Goal: Information Seeking & Learning: Learn about a topic

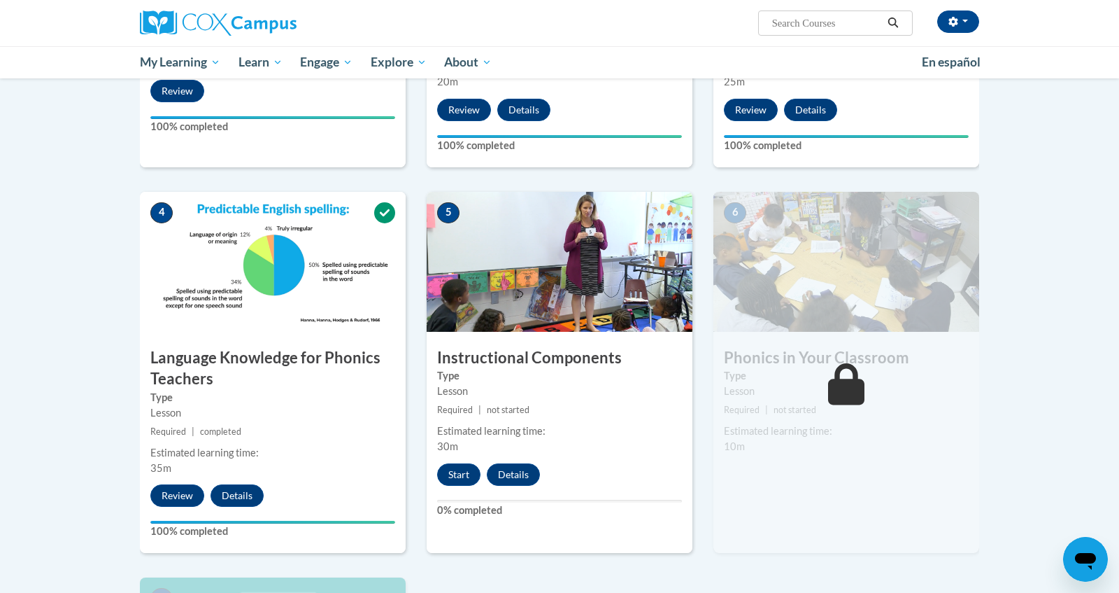
scroll to position [563, 0]
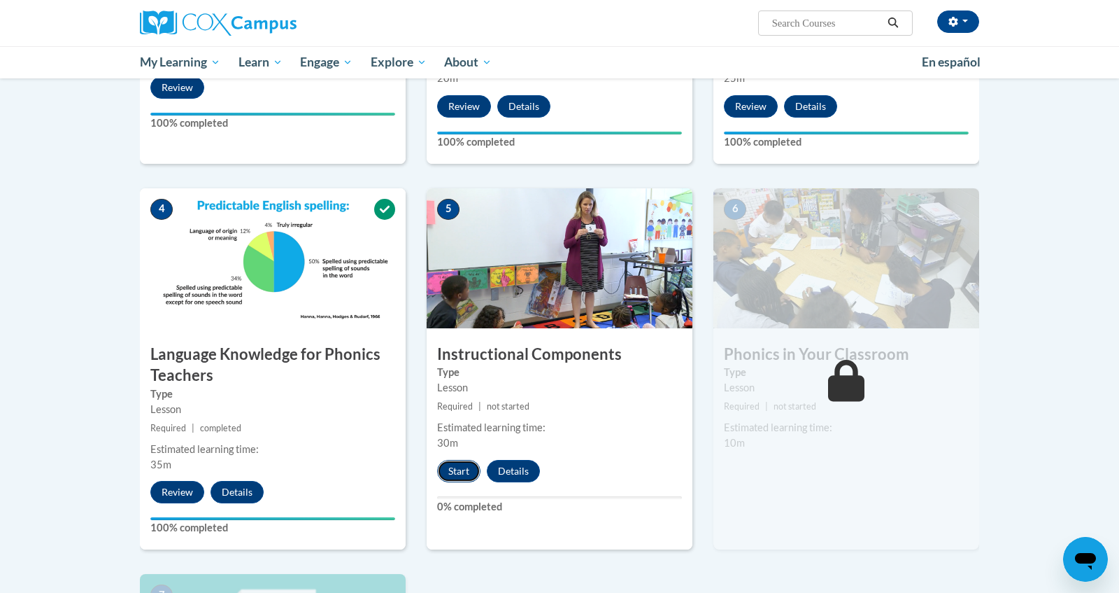
click at [444, 471] on button "Start" at bounding box center [458, 471] width 43 height 22
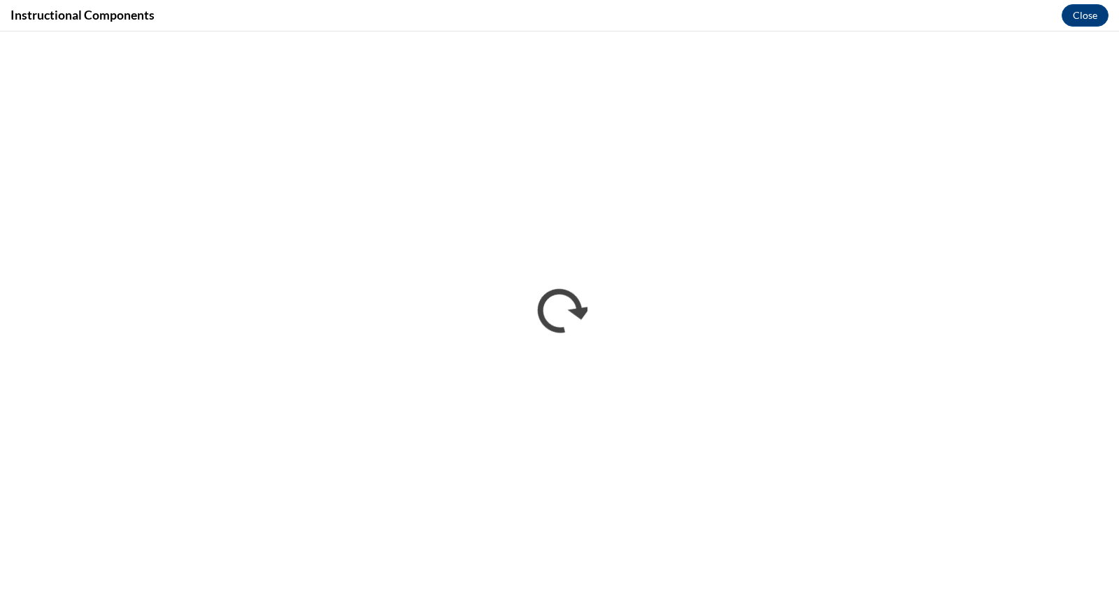
scroll to position [0, 0]
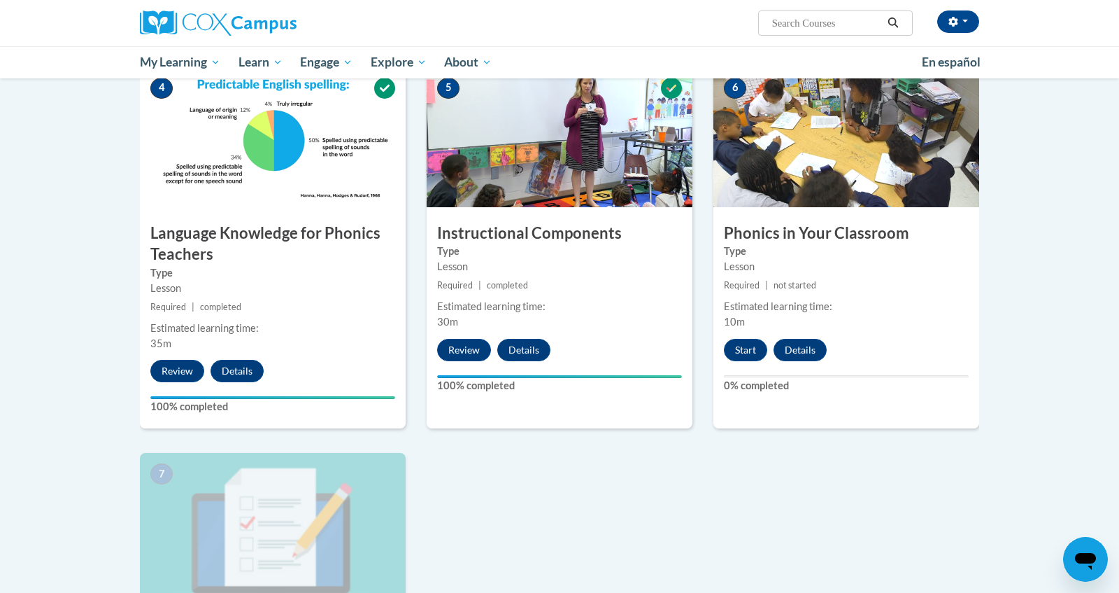
scroll to position [693, 0]
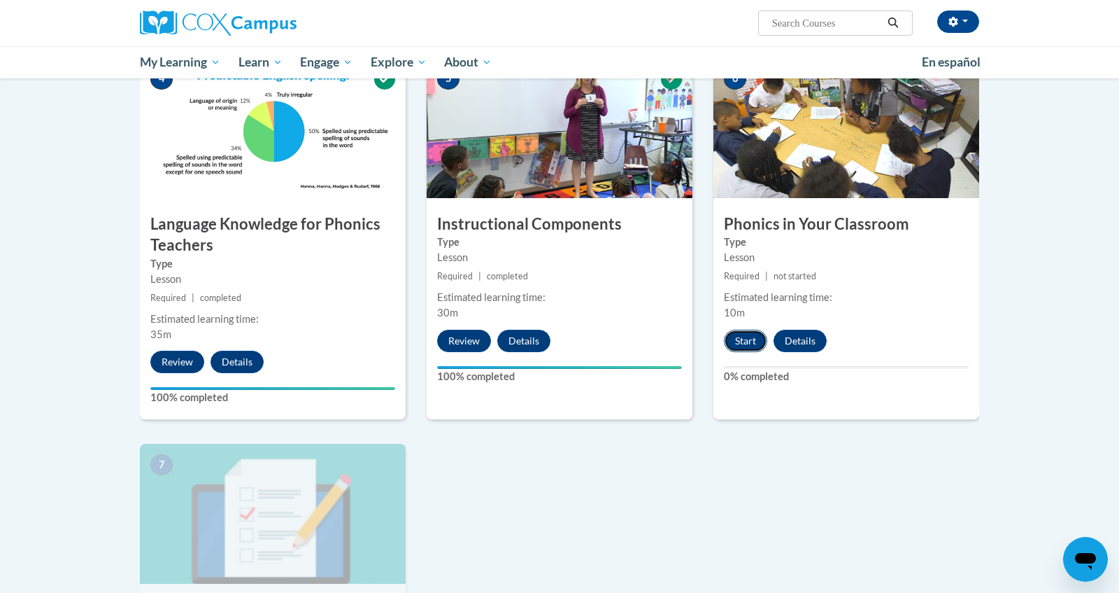
click at [745, 337] on button "Start" at bounding box center [745, 341] width 43 height 22
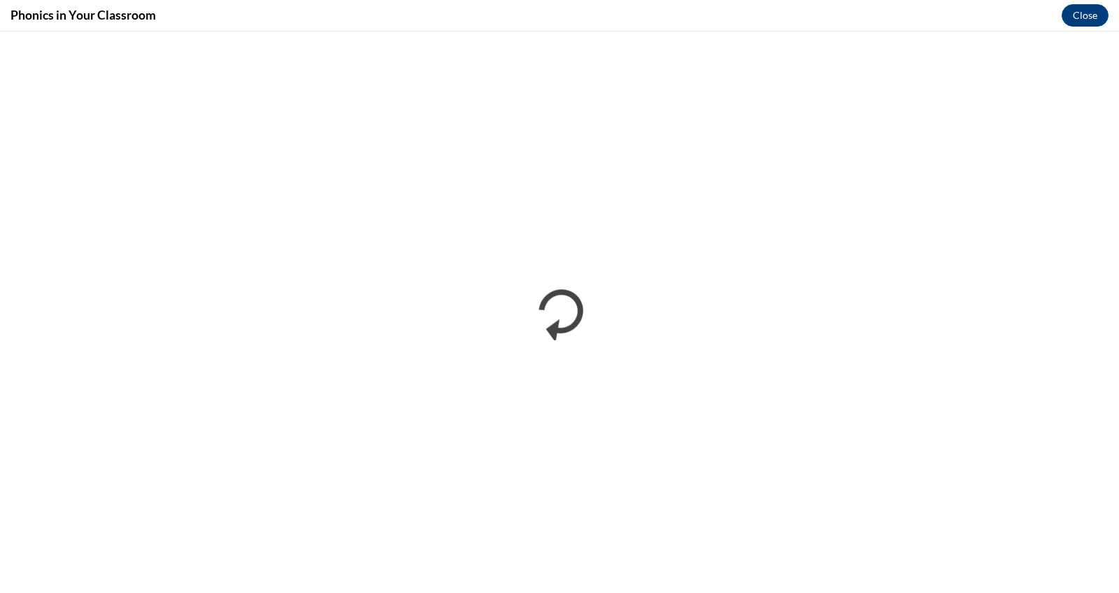
scroll to position [0, 0]
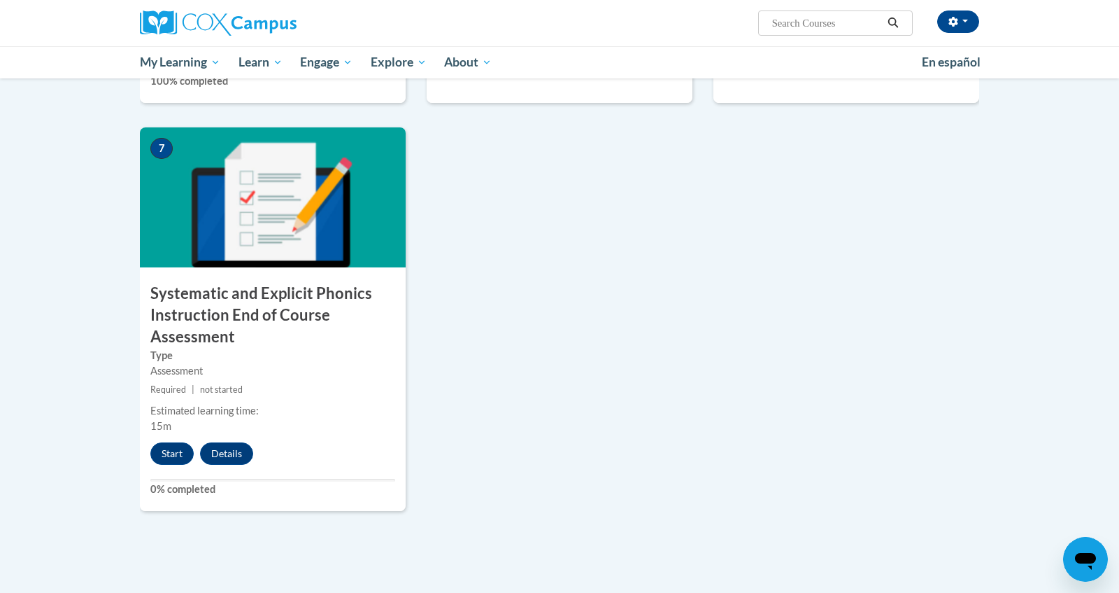
scroll to position [1010, 0]
click at [169, 444] on button "Start" at bounding box center [171, 452] width 43 height 22
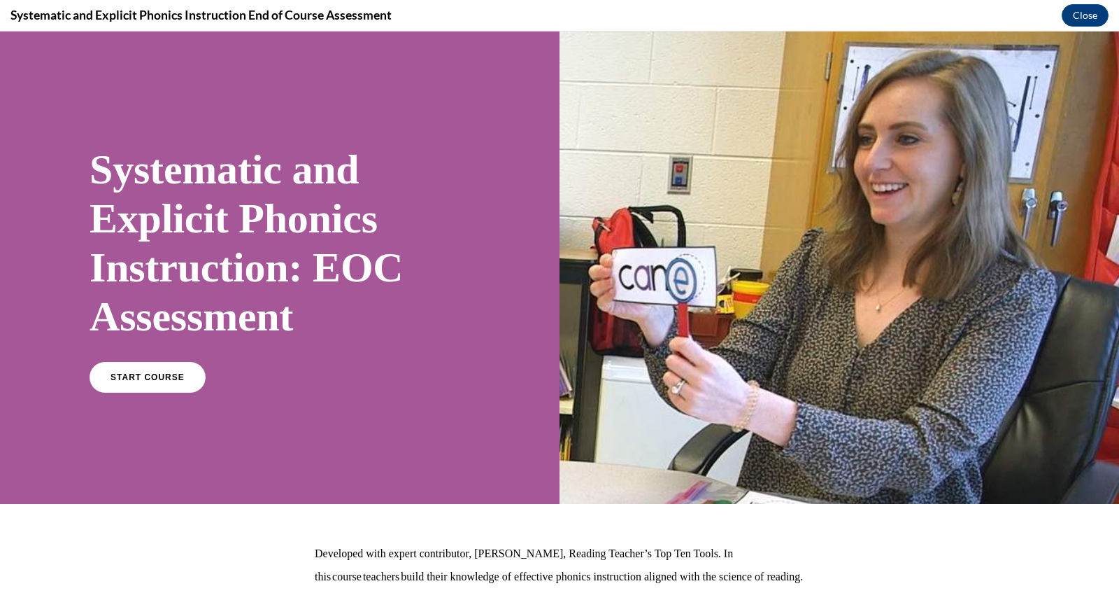
scroll to position [0, 0]
click at [192, 361] on link "START COURSE" at bounding box center [148, 377] width 122 height 32
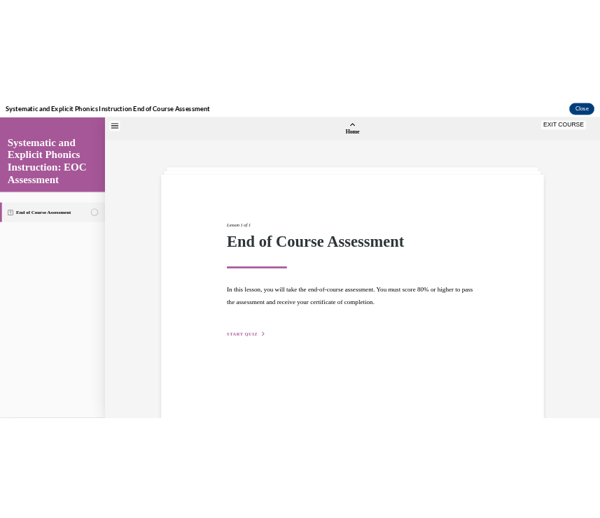
scroll to position [53, 0]
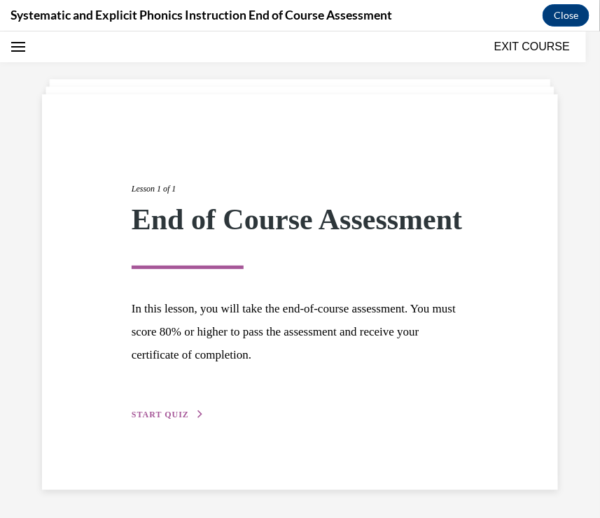
click at [132, 409] on span "START QUIZ" at bounding box center [160, 414] width 57 height 10
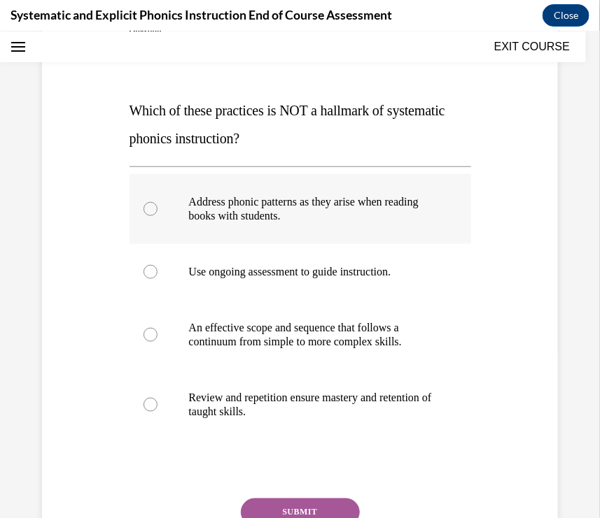
scroll to position [174, 0]
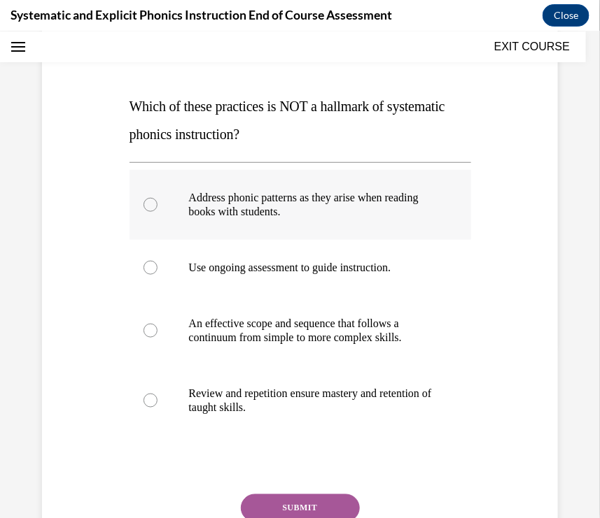
click at [380, 190] on p "Address phonic patterns as they arise when reading books with students." at bounding box center [312, 204] width 247 height 28
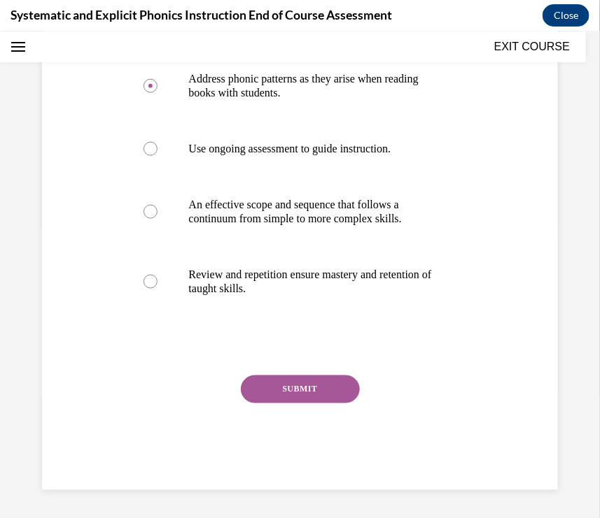
click at [334, 375] on button "SUBMIT" at bounding box center [300, 389] width 119 height 28
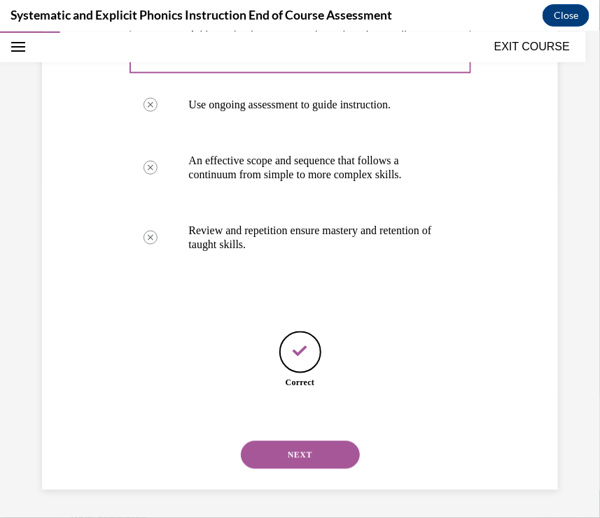
scroll to position [397, 0]
click at [333, 452] on button "NEXT" at bounding box center [300, 455] width 119 height 28
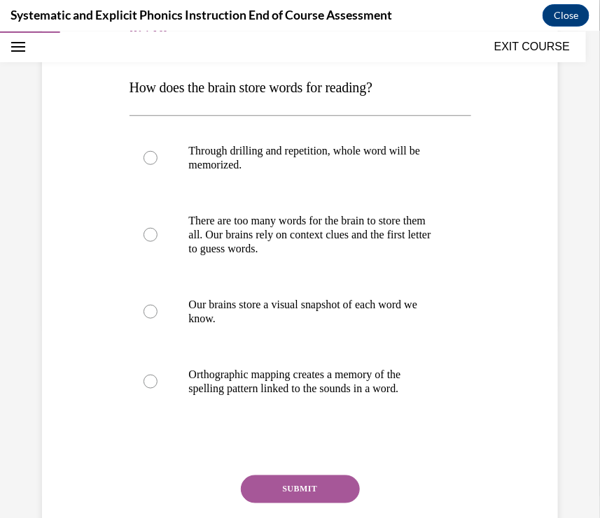
scroll to position [197, 0]
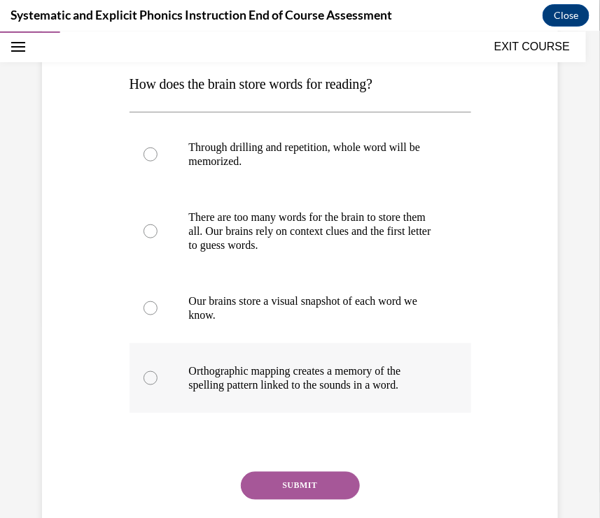
click at [245, 384] on p "Orthographic mapping creates a memory of the spelling pattern linked to the sou…" at bounding box center [312, 378] width 247 height 28
click at [296, 500] on button "SUBMIT" at bounding box center [300, 486] width 119 height 28
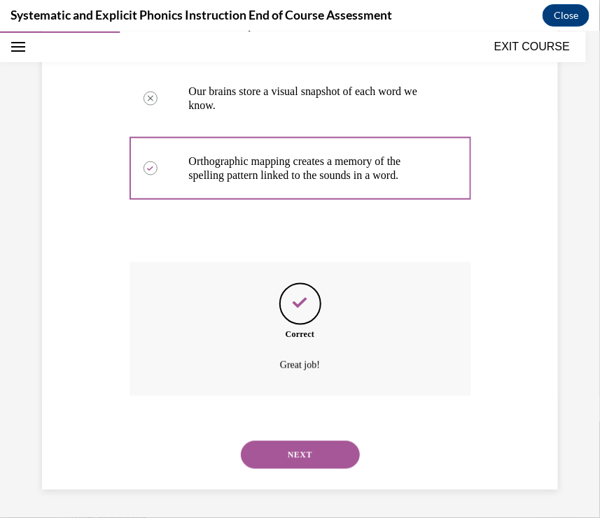
scroll to position [483, 0]
click at [346, 450] on button "NEXT" at bounding box center [300, 455] width 119 height 28
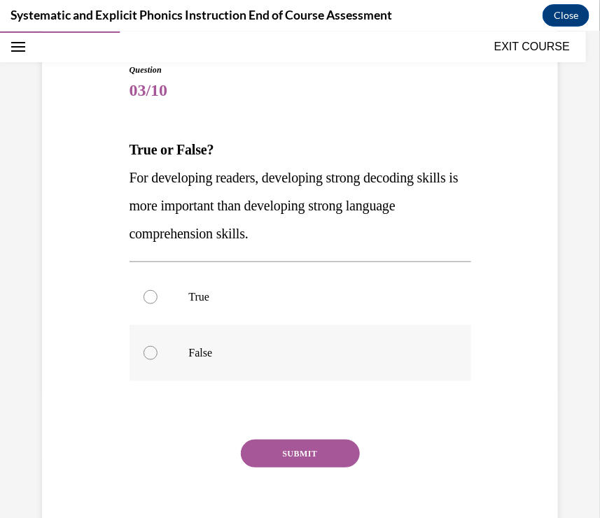
scroll to position [168, 0]
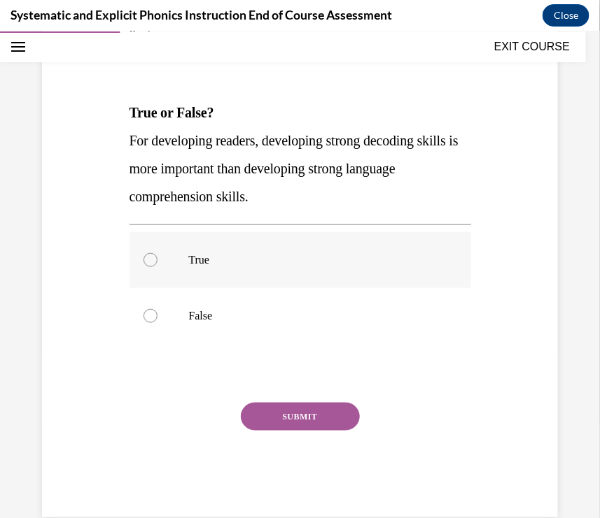
click at [212, 253] on div at bounding box center [299, 260] width 341 height 56
click at [302, 428] on button "SUBMIT" at bounding box center [300, 416] width 119 height 28
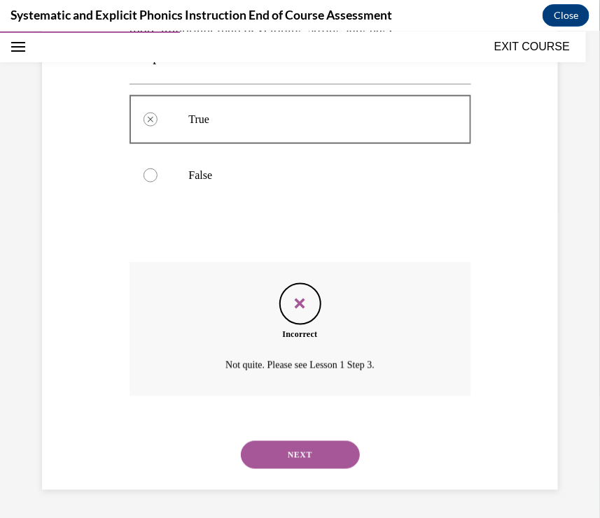
scroll to position [368, 0]
click at [299, 447] on button "NEXT" at bounding box center [300, 455] width 119 height 28
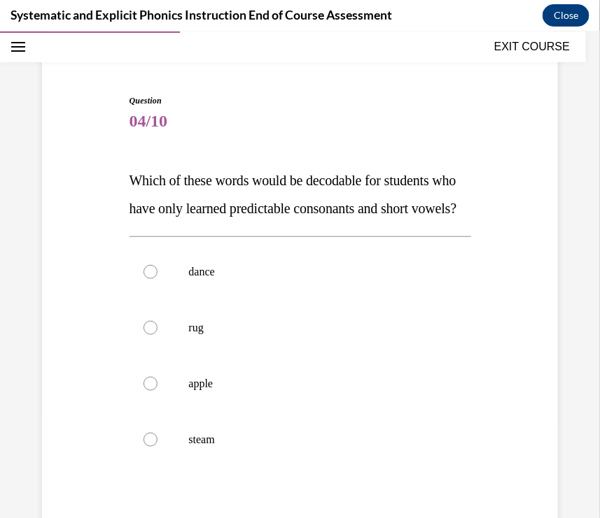
scroll to position [104, 0]
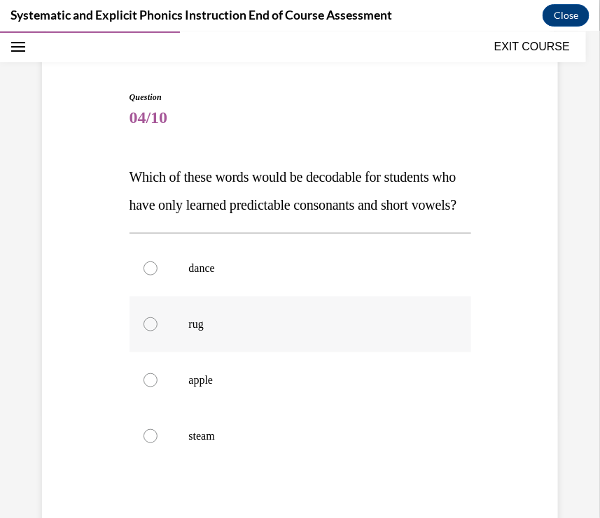
click at [309, 352] on div at bounding box center [299, 324] width 341 height 56
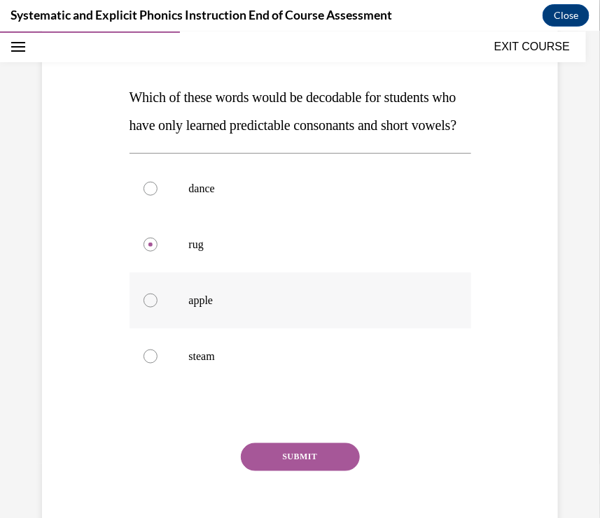
scroll to position [200, 0]
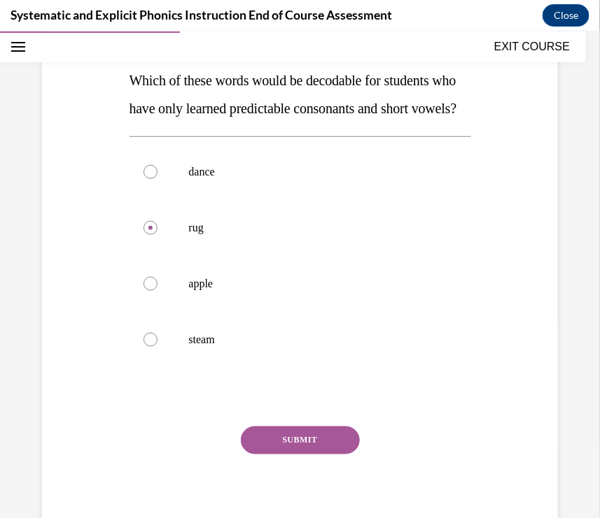
click at [316, 454] on button "SUBMIT" at bounding box center [300, 440] width 119 height 28
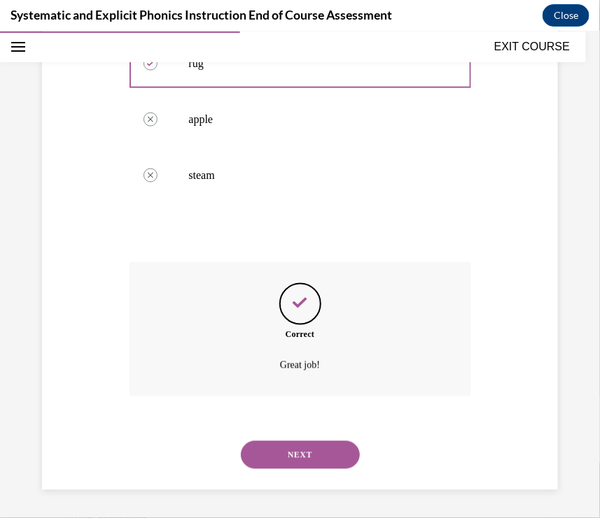
scroll to position [479, 0]
click at [320, 451] on button "NEXT" at bounding box center [300, 455] width 119 height 28
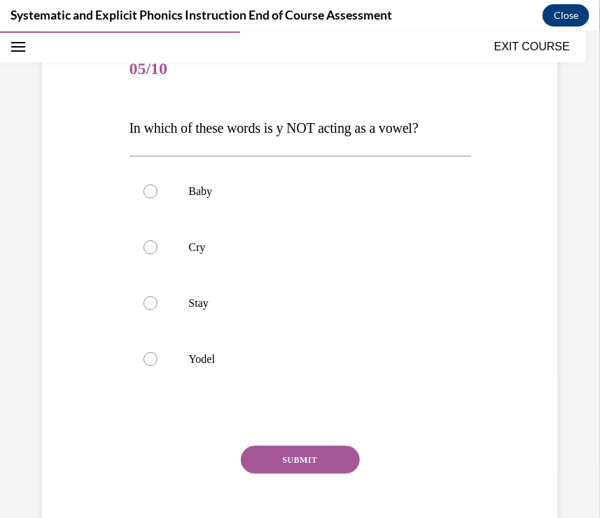
scroll to position [154, 0]
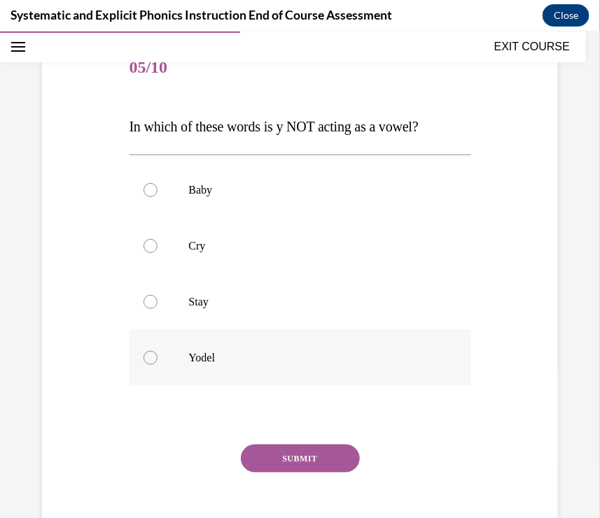
click at [276, 386] on div at bounding box center [299, 358] width 341 height 56
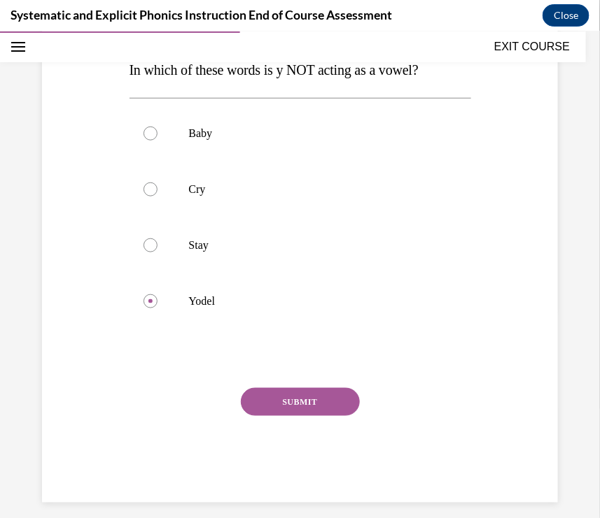
click at [295, 416] on button "SUBMIT" at bounding box center [300, 402] width 119 height 28
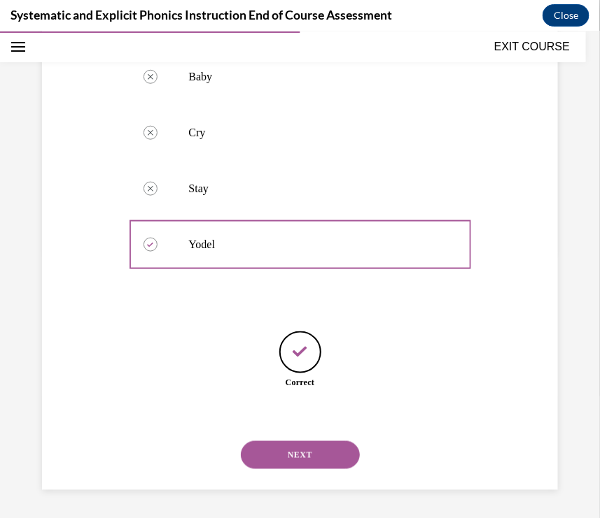
scroll to position [362, 0]
click at [297, 461] on button "NEXT" at bounding box center [300, 455] width 119 height 28
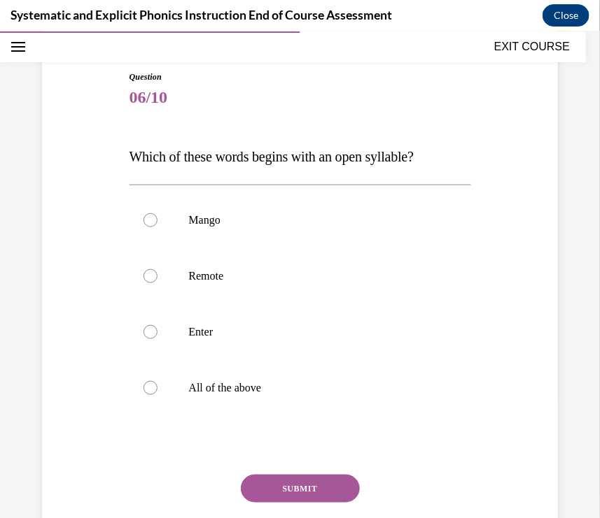
scroll to position [125, 0]
click at [256, 282] on p "Remote" at bounding box center [312, 275] width 247 height 14
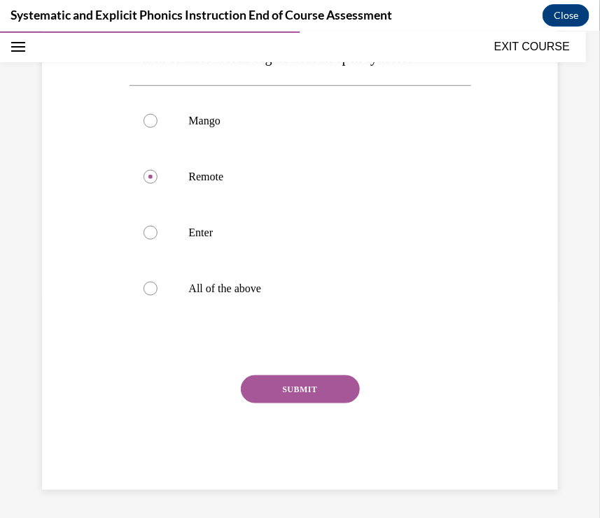
click at [301, 403] on button "SUBMIT" at bounding box center [300, 389] width 119 height 28
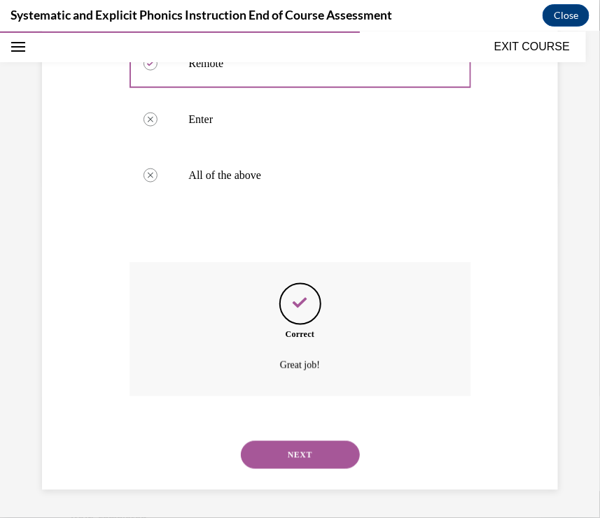
scroll to position [448, 0]
click at [302, 457] on button "NEXT" at bounding box center [300, 455] width 119 height 28
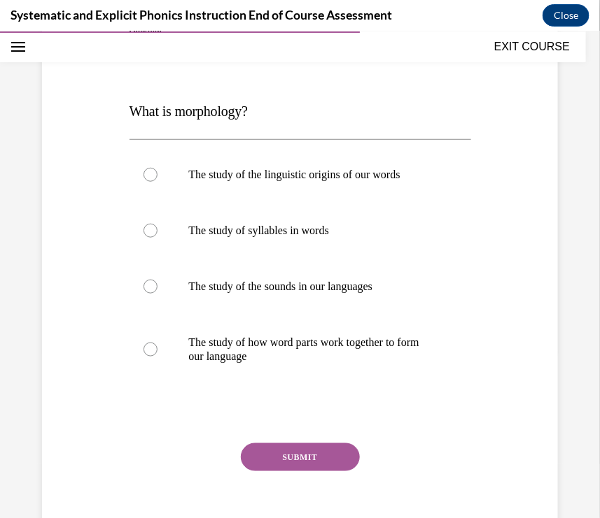
scroll to position [172, 0]
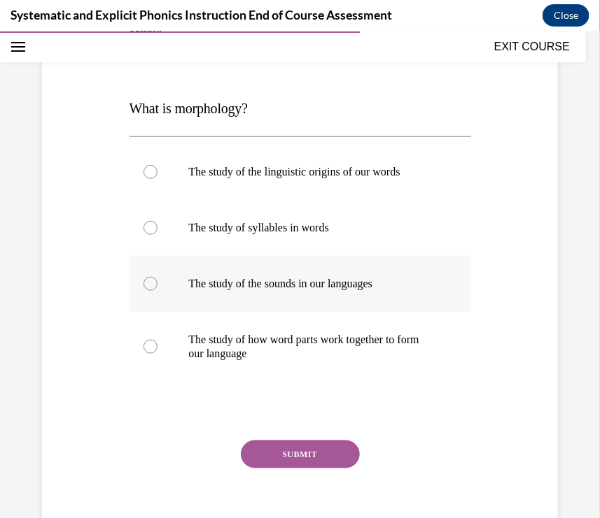
click at [341, 290] on p "The study of the sounds in our languages" at bounding box center [312, 283] width 247 height 14
click at [334, 468] on button "SUBMIT" at bounding box center [300, 454] width 119 height 28
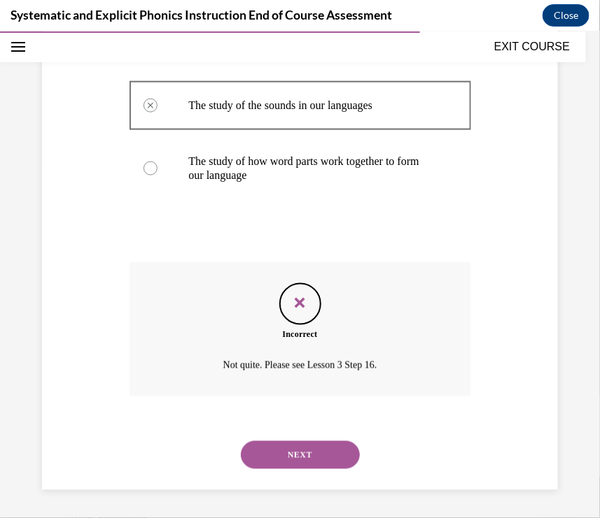
scroll to position [448, 0]
click at [337, 455] on button "NEXT" at bounding box center [300, 455] width 119 height 28
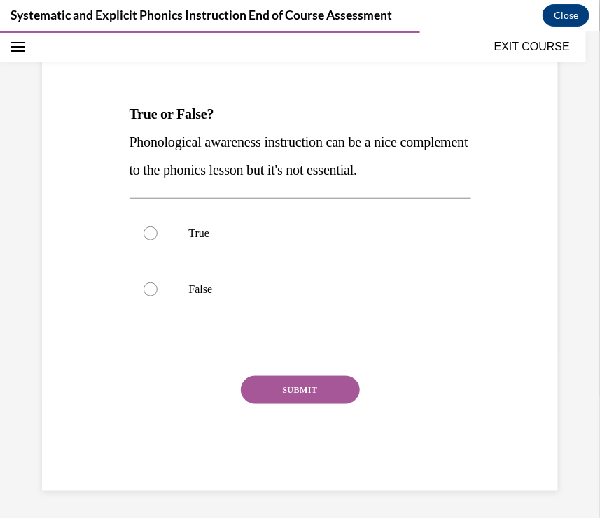
scroll to position [169, 0]
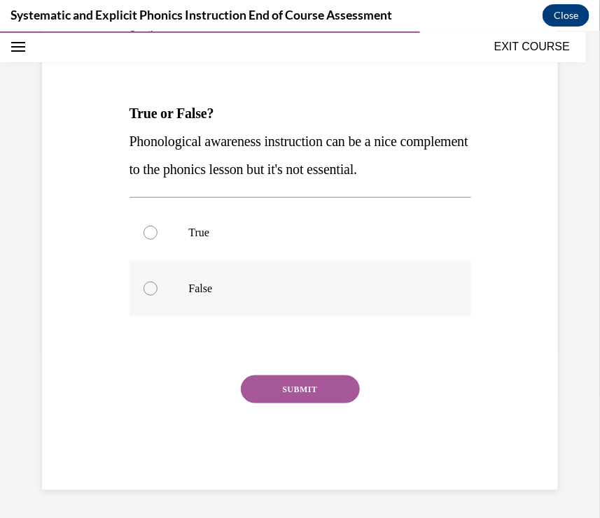
click at [329, 295] on p "False" at bounding box center [312, 288] width 247 height 14
click at [323, 403] on button "SUBMIT" at bounding box center [300, 389] width 119 height 28
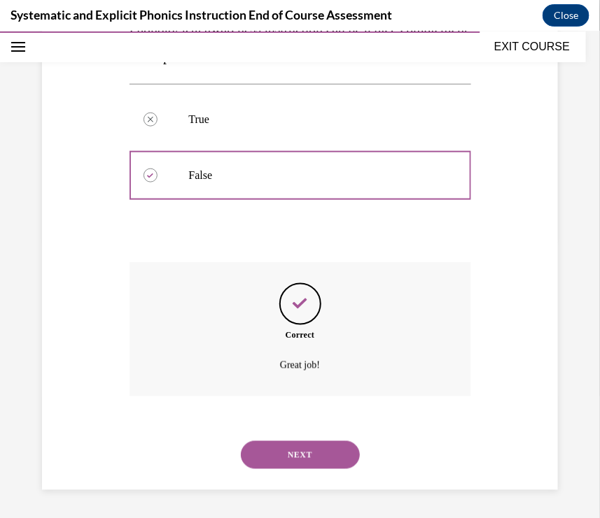
scroll to position [368, 0]
click at [319, 454] on button "NEXT" at bounding box center [300, 455] width 119 height 28
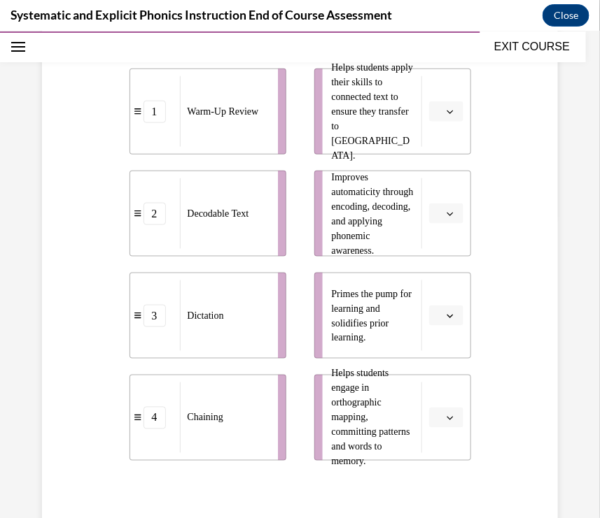
scroll to position [306, 0]
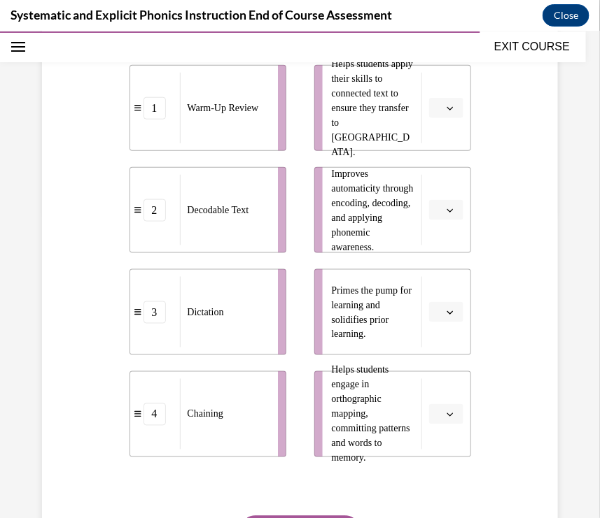
click at [455, 317] on span "button" at bounding box center [450, 312] width 10 height 10
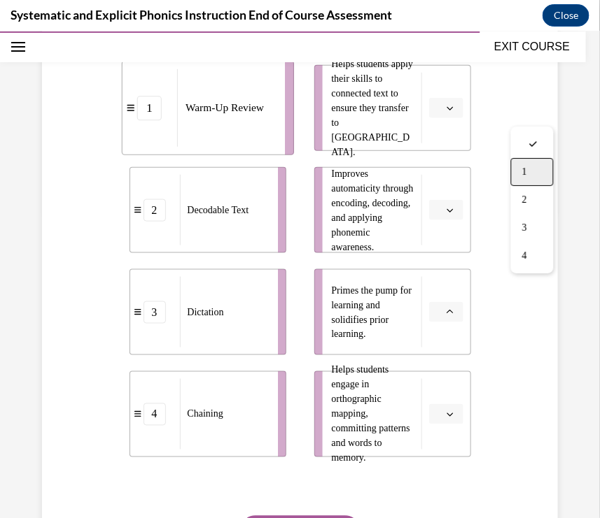
click at [527, 177] on span "1" at bounding box center [524, 171] width 5 height 11
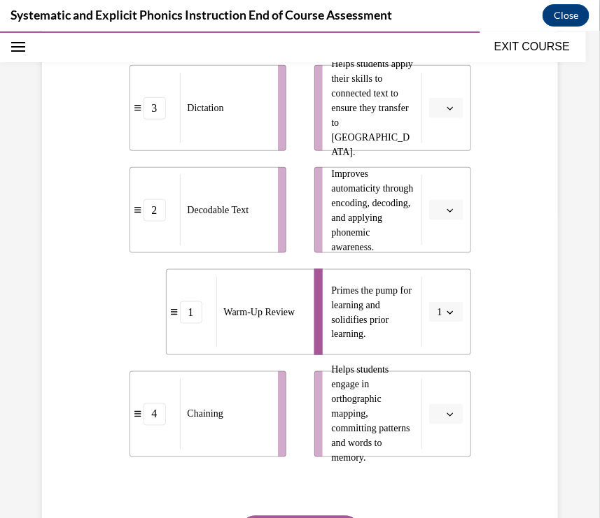
click at [455, 113] on span "button" at bounding box center [450, 108] width 10 height 10
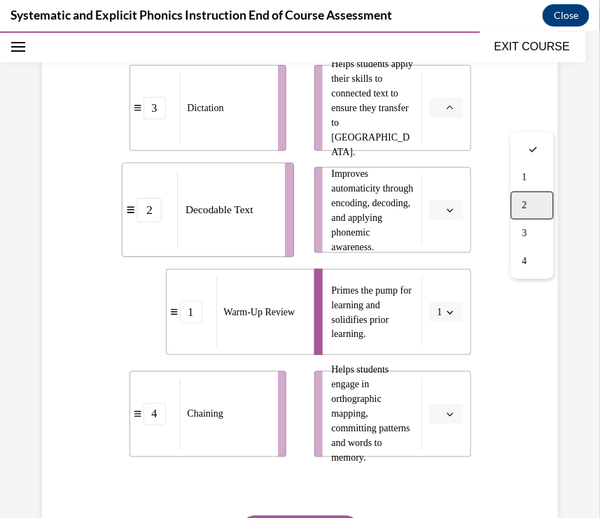
click at [528, 219] on div "2" at bounding box center [532, 205] width 43 height 28
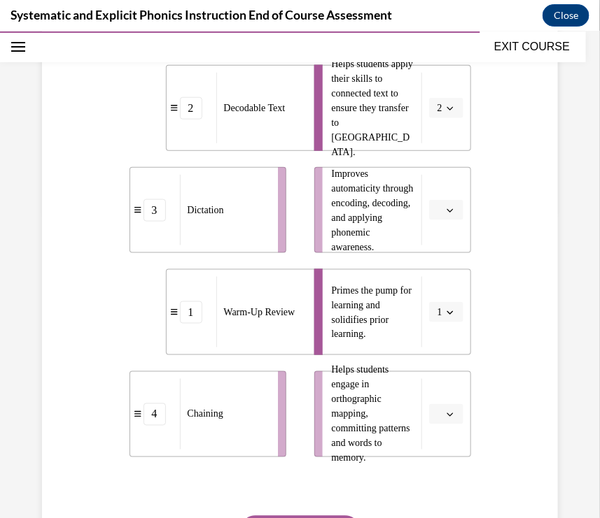
click at [455, 113] on span "button" at bounding box center [450, 108] width 10 height 10
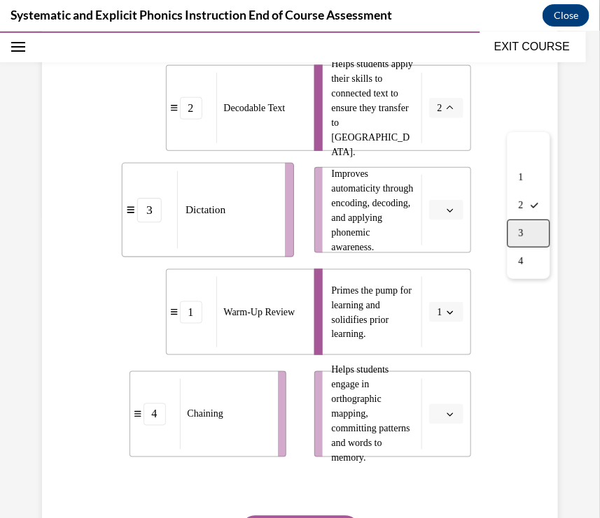
click at [545, 247] on div "3" at bounding box center [528, 233] width 43 height 28
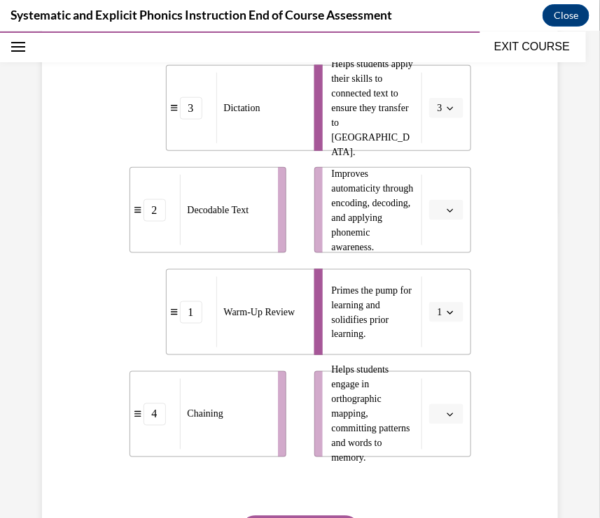
click at [463, 220] on button "button" at bounding box center [446, 209] width 34 height 21
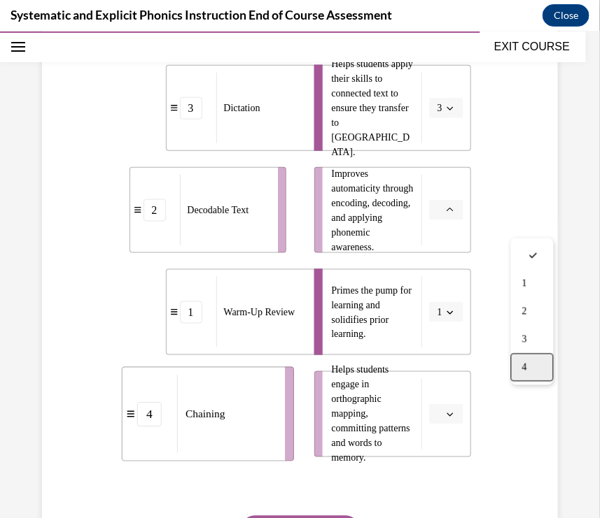
click at [518, 381] on div "4" at bounding box center [532, 367] width 43 height 28
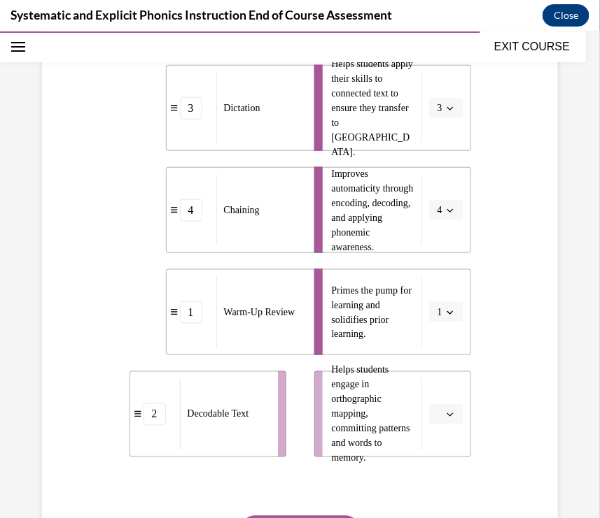
click at [442, 421] on span "Please select an option" at bounding box center [439, 414] width 5 height 14
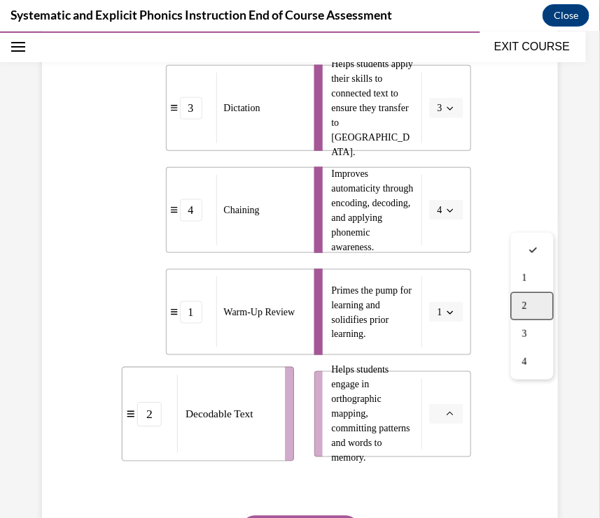
click at [532, 315] on div "2" at bounding box center [532, 306] width 43 height 28
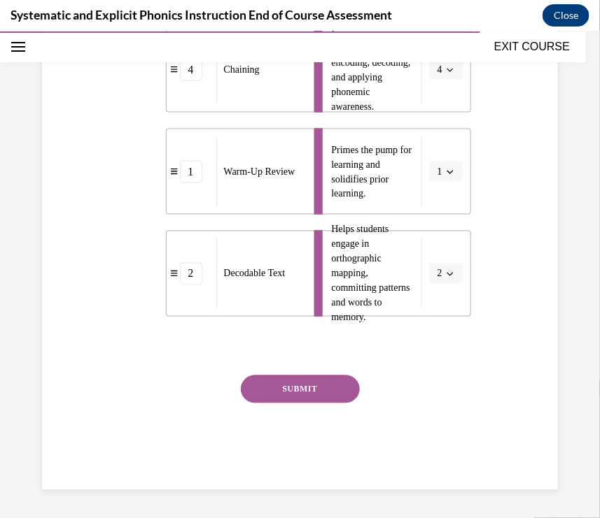
click at [332, 376] on button "SUBMIT" at bounding box center [300, 389] width 119 height 28
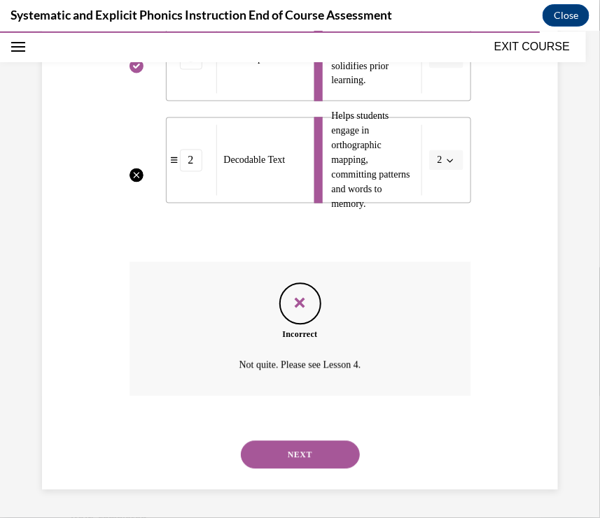
scroll to position [637, 0]
click at [320, 455] on button "NEXT" at bounding box center [300, 455] width 119 height 28
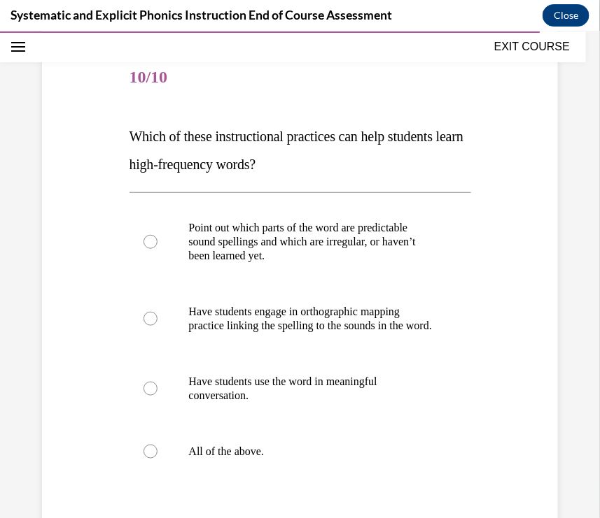
scroll to position [146, 0]
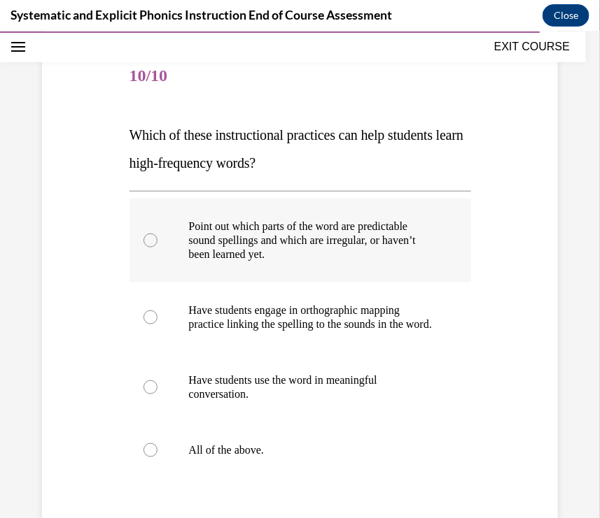
click at [365, 233] on div at bounding box center [299, 240] width 341 height 84
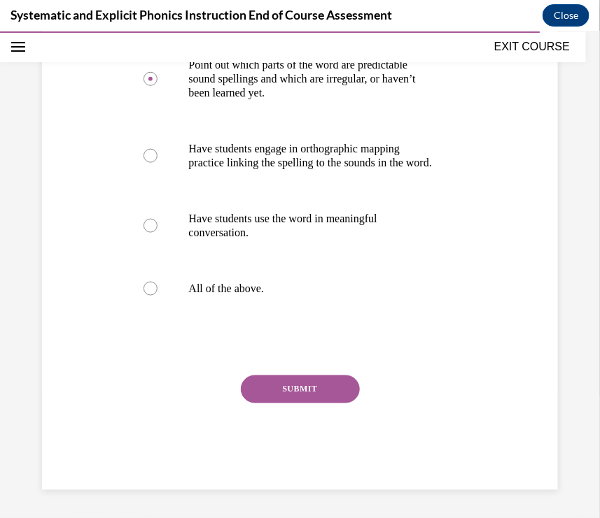
click at [359, 376] on button "SUBMIT" at bounding box center [300, 389] width 119 height 28
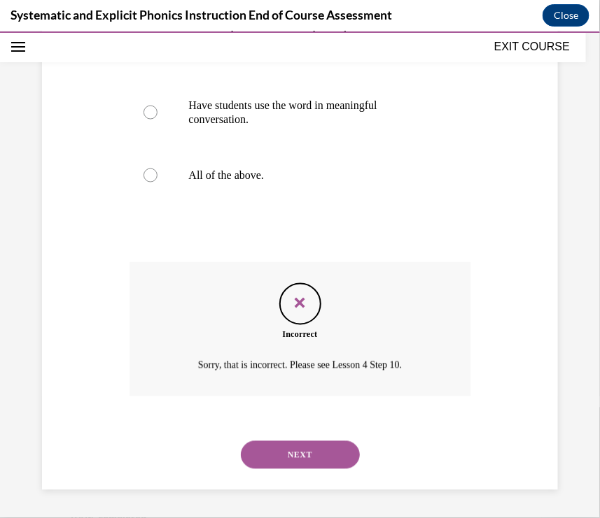
scroll to position [483, 0]
click at [323, 460] on button "NEXT" at bounding box center [300, 455] width 119 height 28
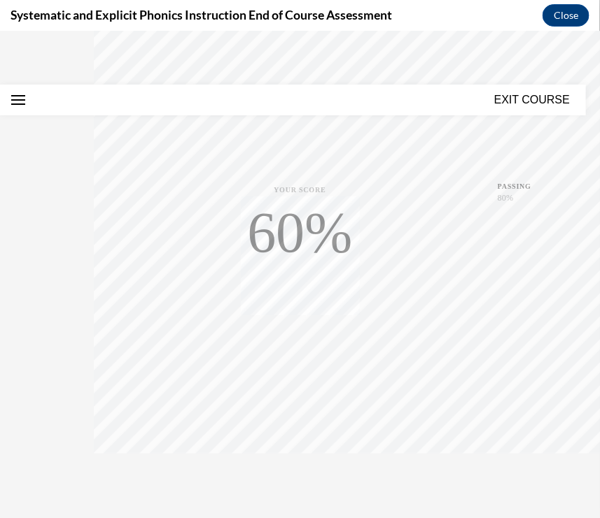
scroll to position [339, 0]
